Goal: Browse casually

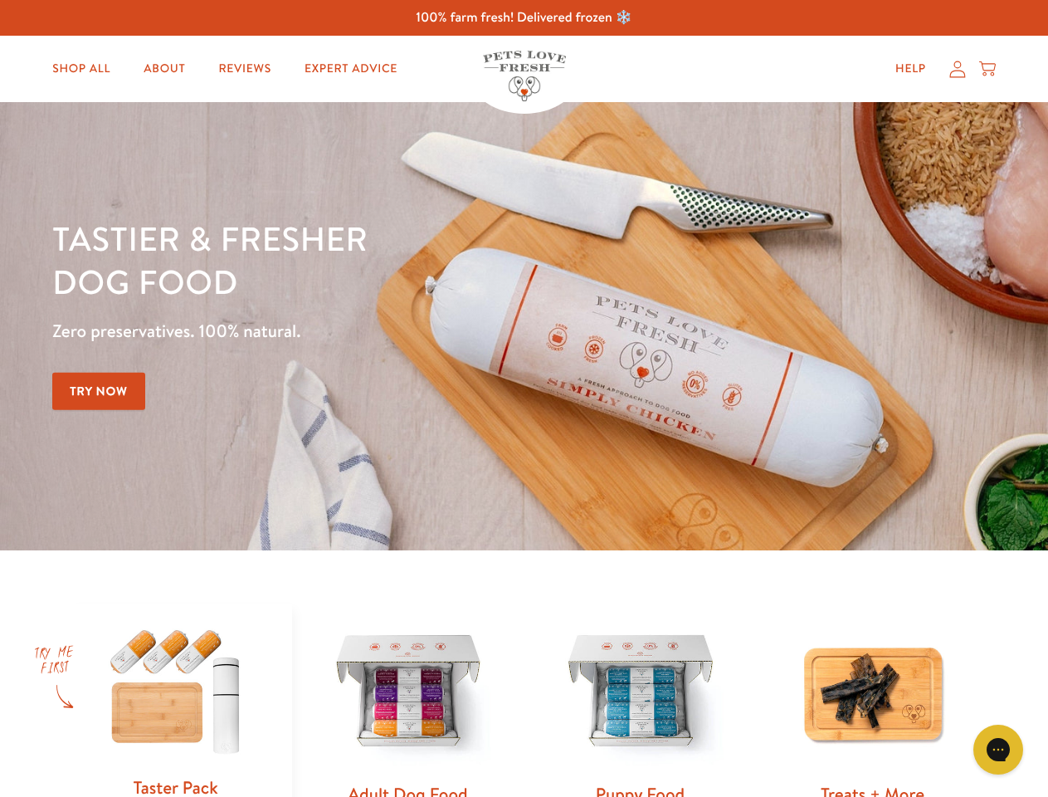
click at [524, 398] on div "Tastier & fresher dog food Zero preservatives. 100% natural. Try Now" at bounding box center [366, 326] width 629 height 219
click at [998, 749] on icon "Gorgias live chat" at bounding box center [998, 749] width 16 height 16
